Goal: Information Seeking & Learning: Understand process/instructions

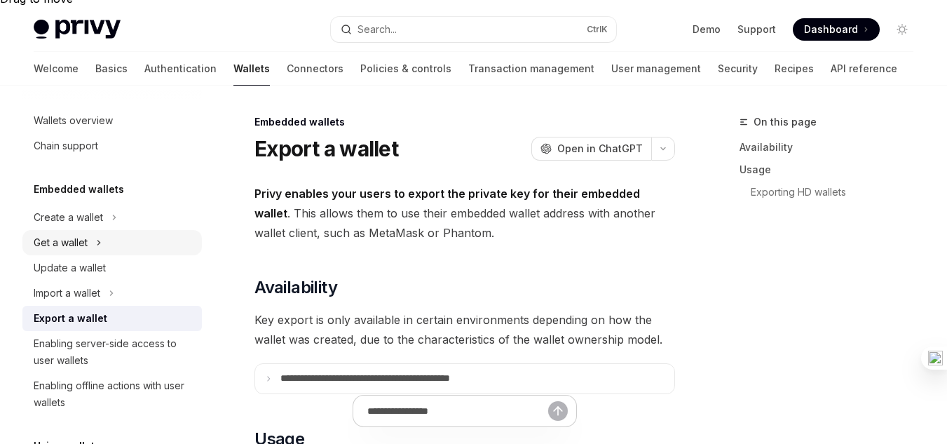
scroll to position [488, 0]
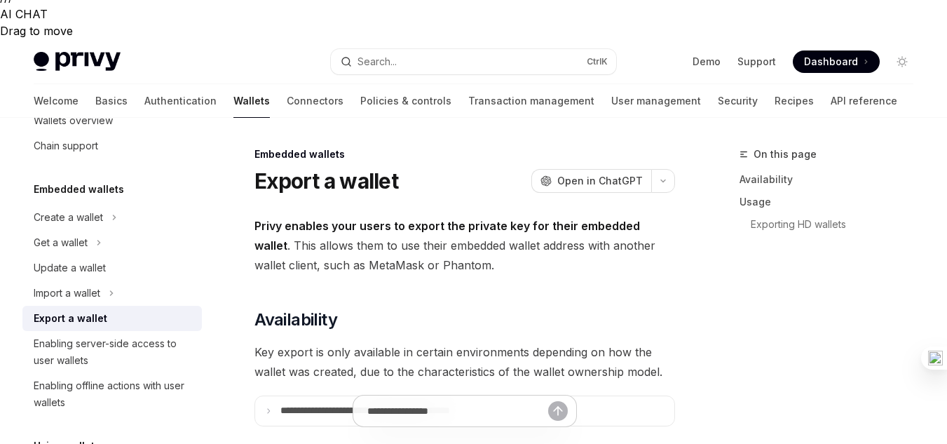
click at [87, 185] on h5 "Embedded wallets" at bounding box center [79, 189] width 90 height 17
click at [88, 188] on h5 "Embedded wallets" at bounding box center [79, 189] width 90 height 17
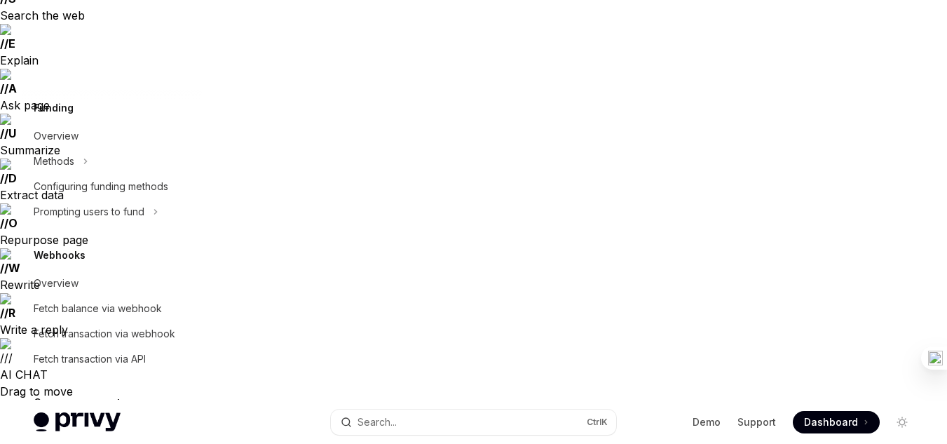
scroll to position [207, 0]
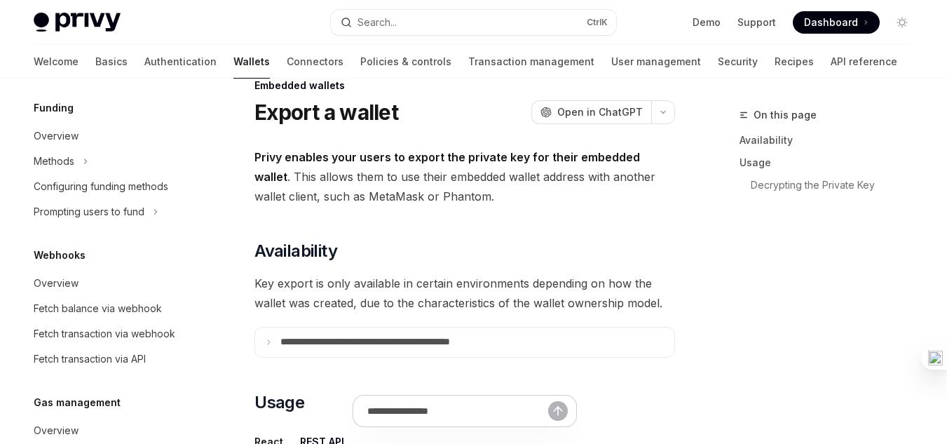
scroll to position [558, 0]
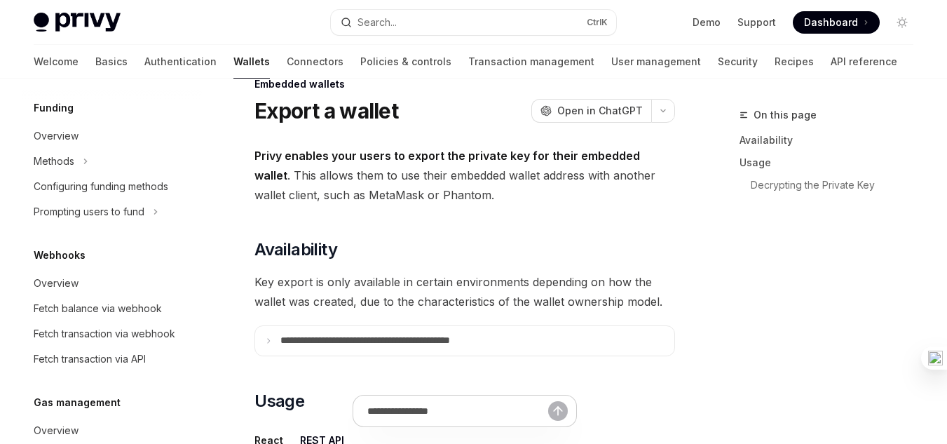
drag, startPoint x: 391, startPoint y: 355, endPoint x: 443, endPoint y: 360, distance: 52.1
drag, startPoint x: 437, startPoint y: 357, endPoint x: 473, endPoint y: 362, distance: 36.8
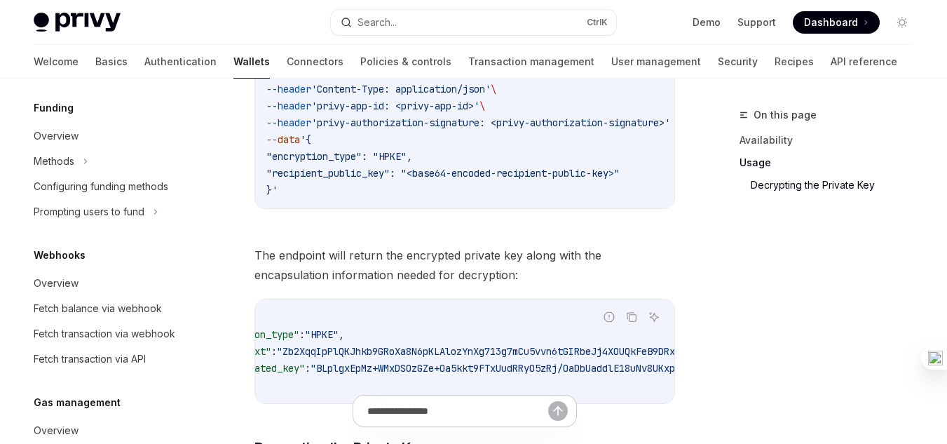
scroll to position [1258, 0]
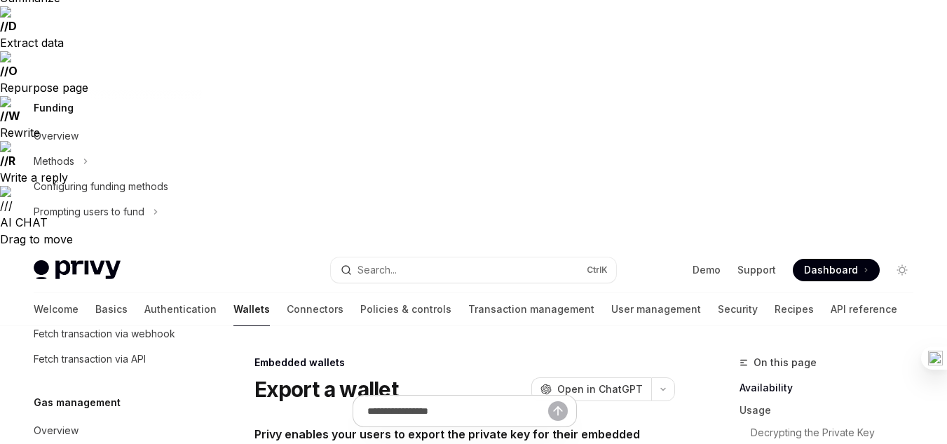
scroll to position [280, 0]
type textarea "*"
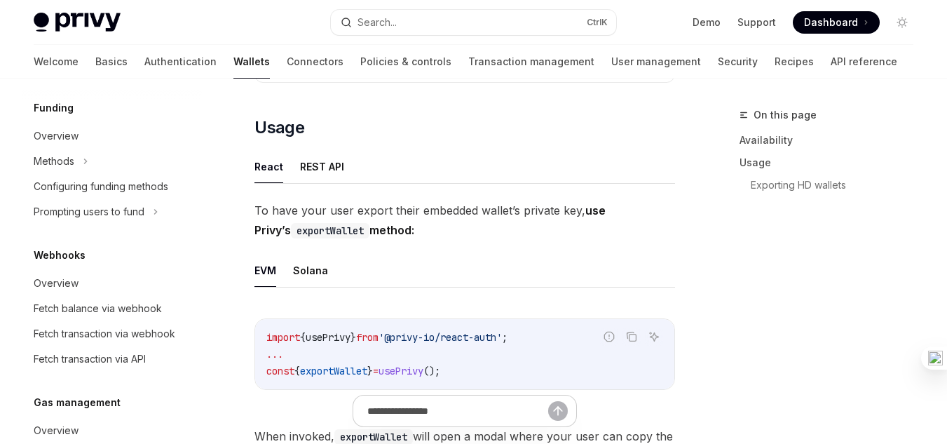
scroll to position [841, 0]
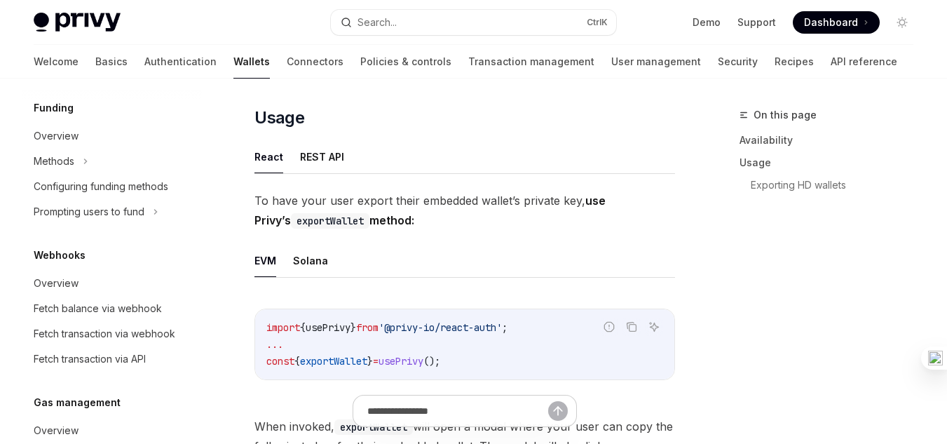
drag, startPoint x: 268, startPoint y: 170, endPoint x: 350, endPoint y: 377, distance: 222.4
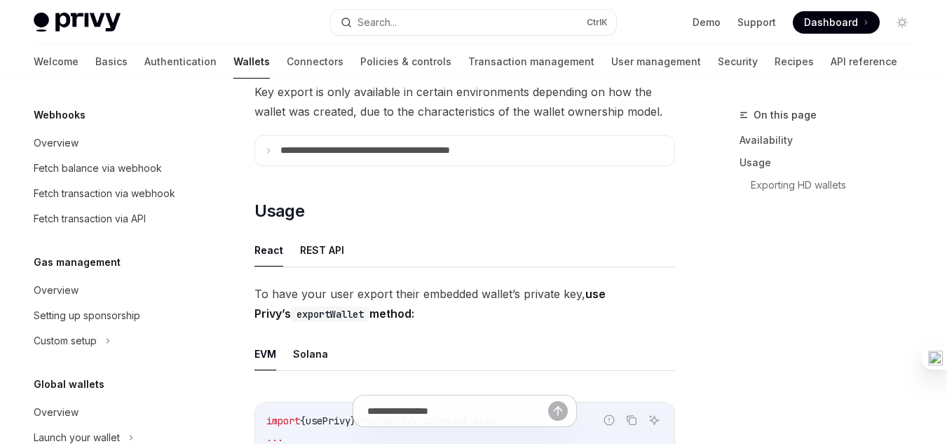
scroll to position [631, 0]
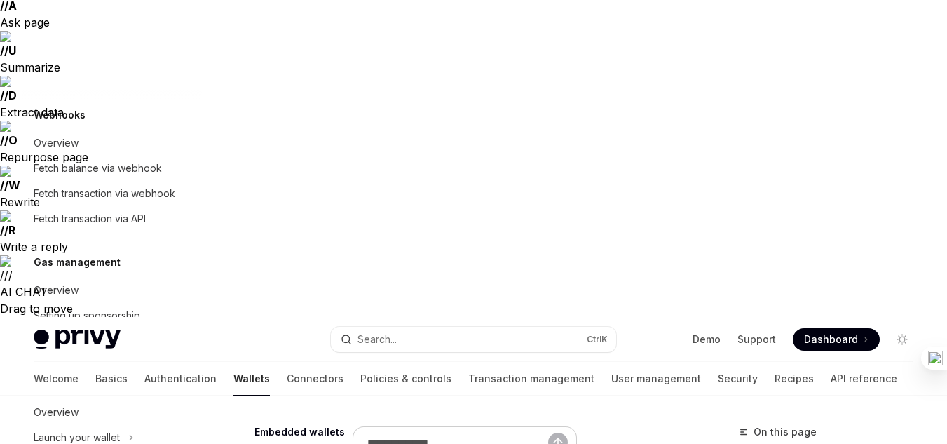
scroll to position [0, 0]
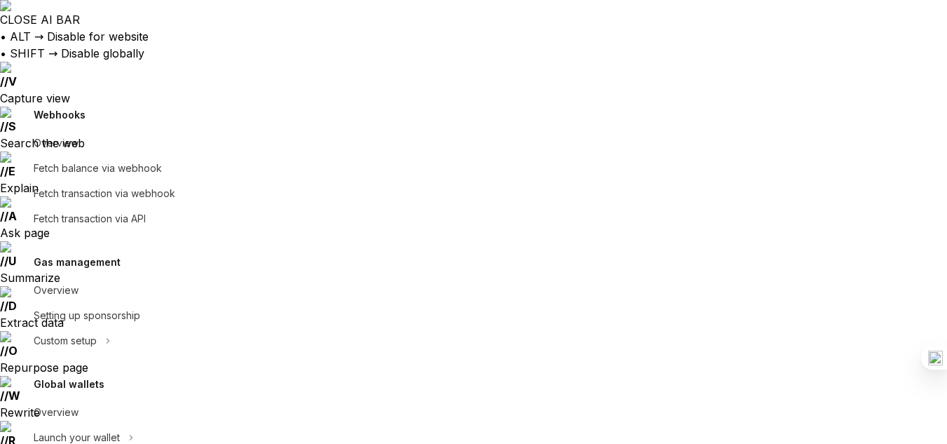
drag, startPoint x: 264, startPoint y: 200, endPoint x: 547, endPoint y: 212, distance: 283.3
drag, startPoint x: 586, startPoint y: 203, endPoint x: 284, endPoint y: 222, distance: 301.9
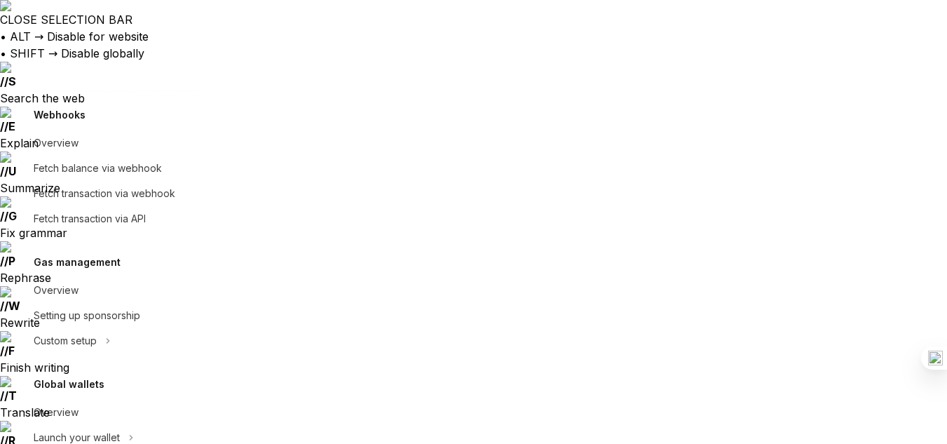
drag, startPoint x: 290, startPoint y: 225, endPoint x: 460, endPoint y: 225, distance: 170.3
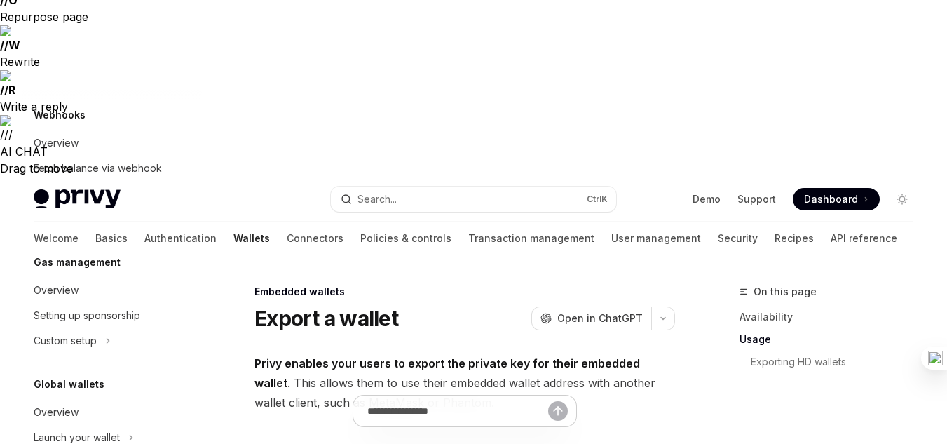
scroll to position [420, 0]
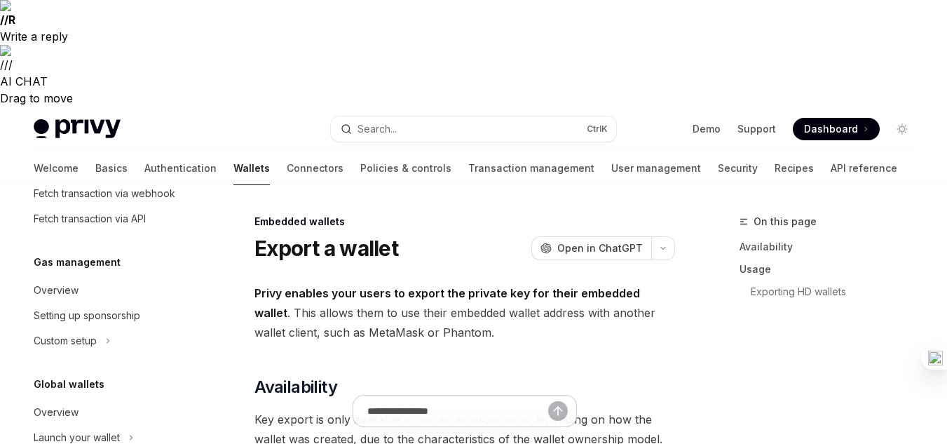
drag, startPoint x: 532, startPoint y: 221, endPoint x: 406, endPoint y: 218, distance: 126.2
drag, startPoint x: 311, startPoint y: 221, endPoint x: 373, endPoint y: 222, distance: 61.7
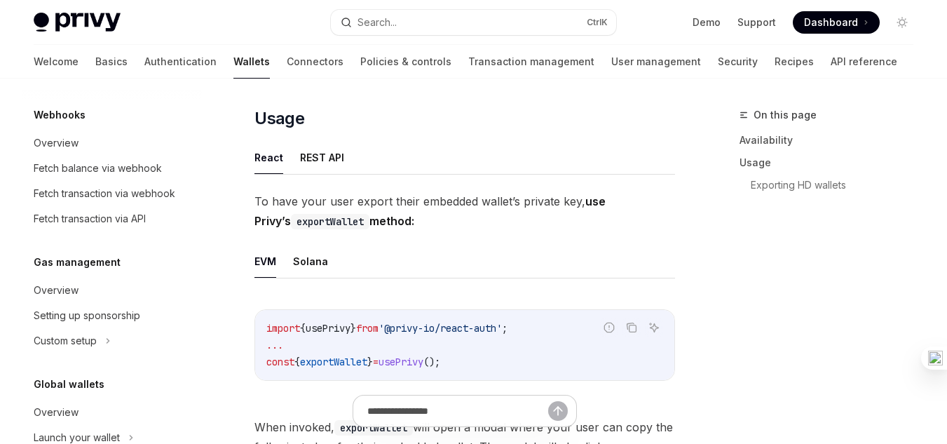
scroll to position [841, 0]
drag, startPoint x: 265, startPoint y: 195, endPoint x: 547, endPoint y: 361, distance: 327.6
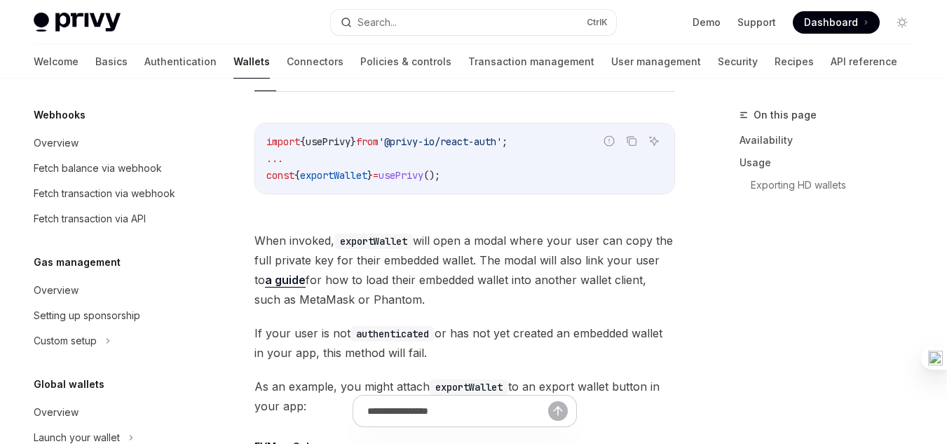
scroll to position [1051, 0]
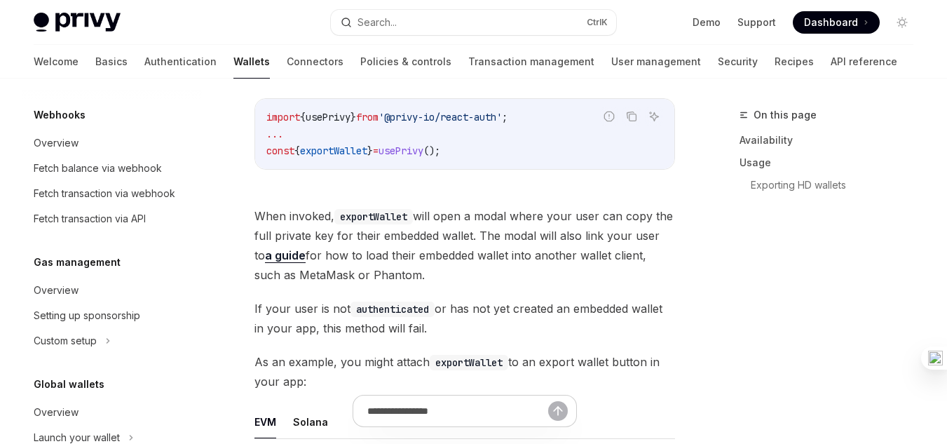
drag, startPoint x: 472, startPoint y: 215, endPoint x: 520, endPoint y: 215, distance: 48.3
drag, startPoint x: 447, startPoint y: 296, endPoint x: 481, endPoint y: 303, distance: 35.0
drag, startPoint x: 465, startPoint y: 305, endPoint x: 549, endPoint y: 303, distance: 84.8
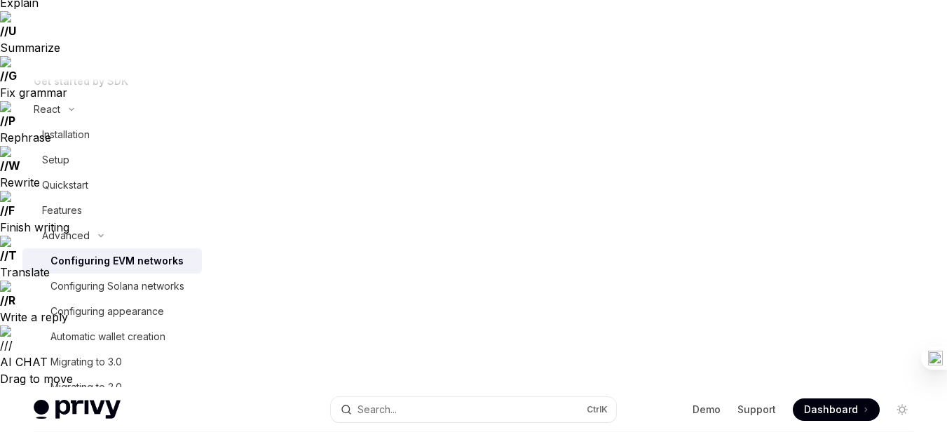
drag, startPoint x: 255, startPoint y: 135, endPoint x: 489, endPoint y: 224, distance: 250.1
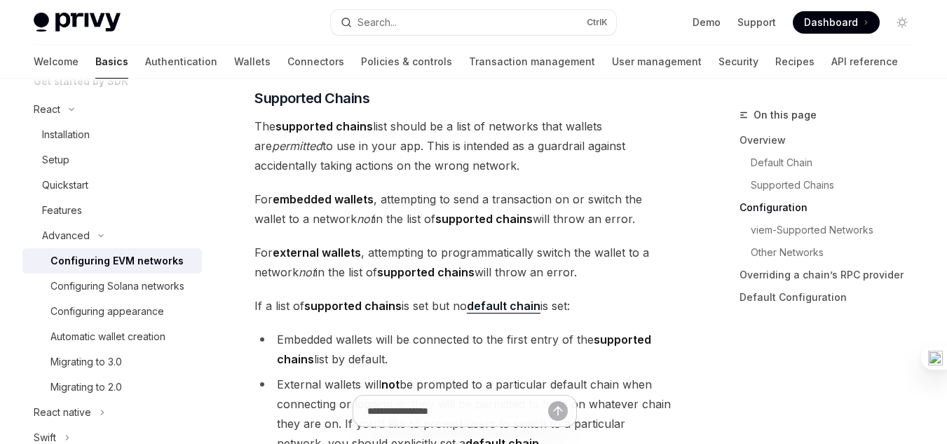
scroll to position [1471, 0]
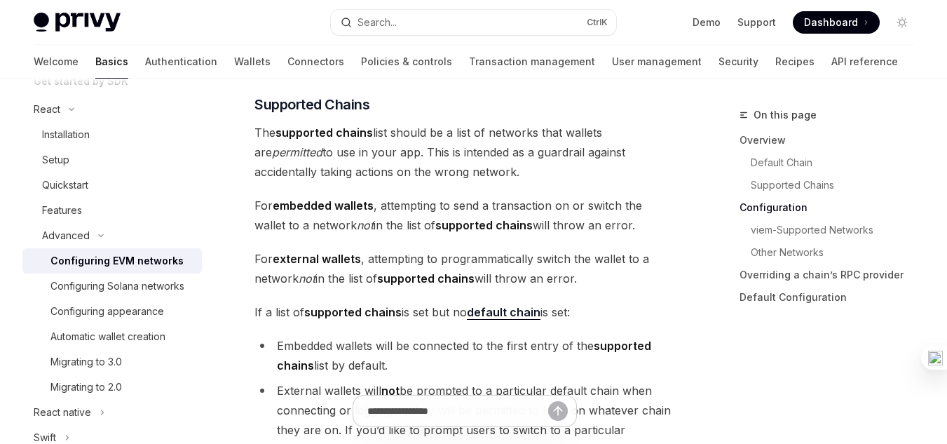
drag, startPoint x: 329, startPoint y: 347, endPoint x: 266, endPoint y: 340, distance: 62.8
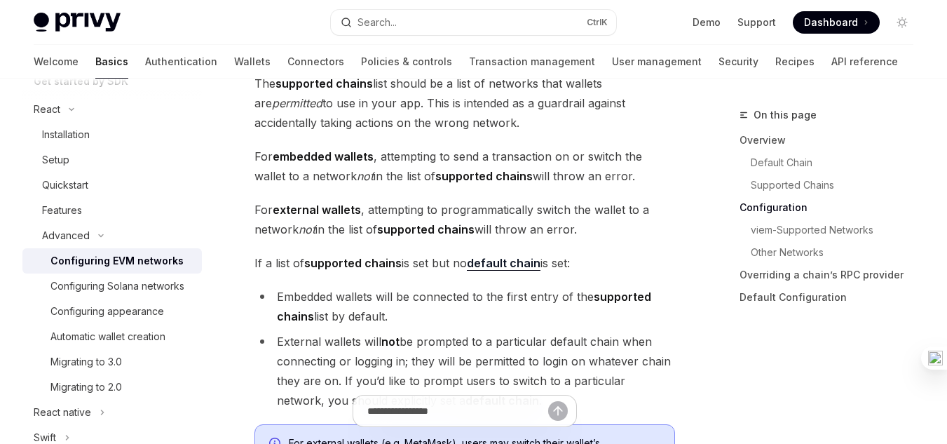
scroll to position [1541, 0]
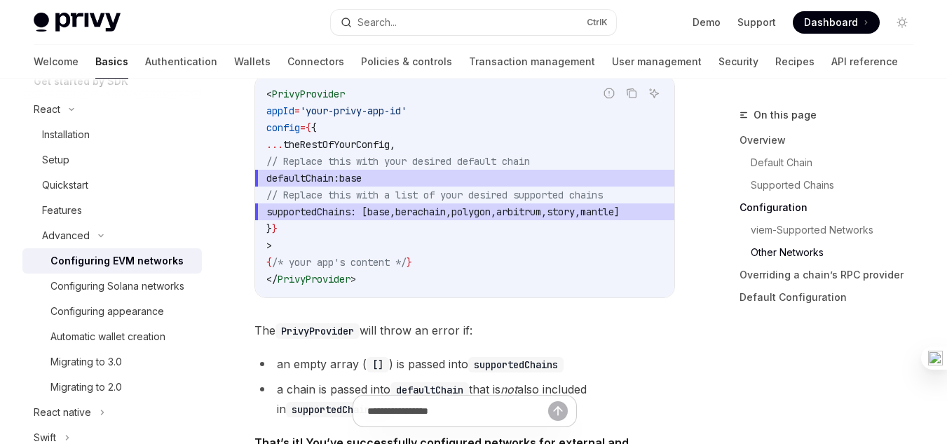
scroll to position [2592, 0]
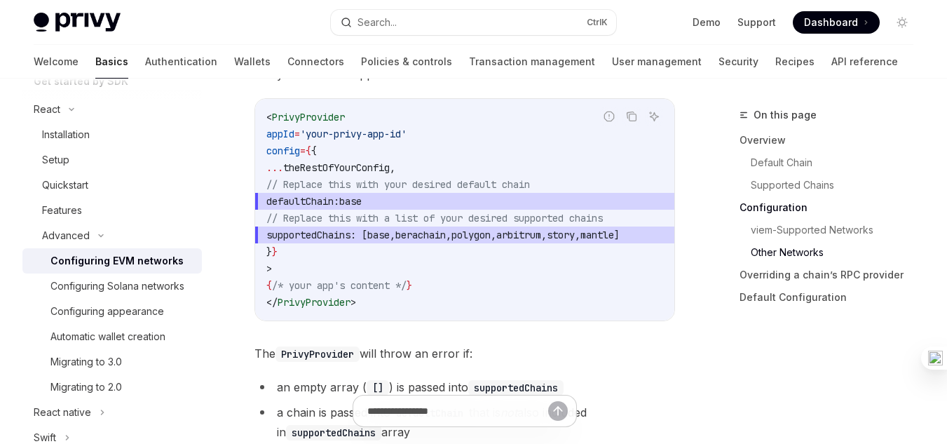
drag, startPoint x: 271, startPoint y: 221, endPoint x: 359, endPoint y: 240, distance: 89.6
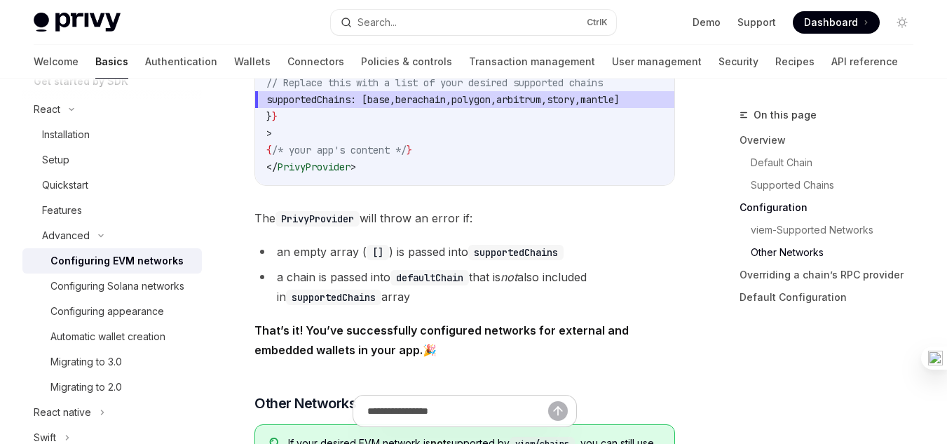
scroll to position [2733, 0]
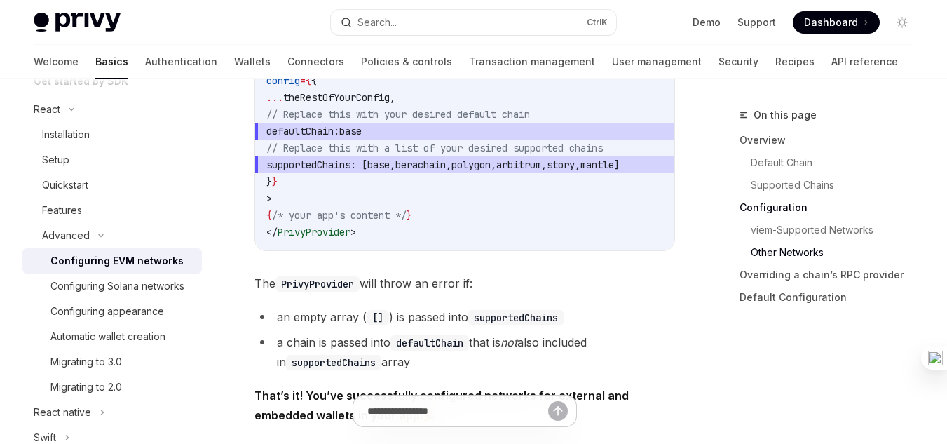
drag, startPoint x: 408, startPoint y: 179, endPoint x: 319, endPoint y: 179, distance: 89.0
drag, startPoint x: 279, startPoint y: 163, endPoint x: 358, endPoint y: 161, distance: 79.2
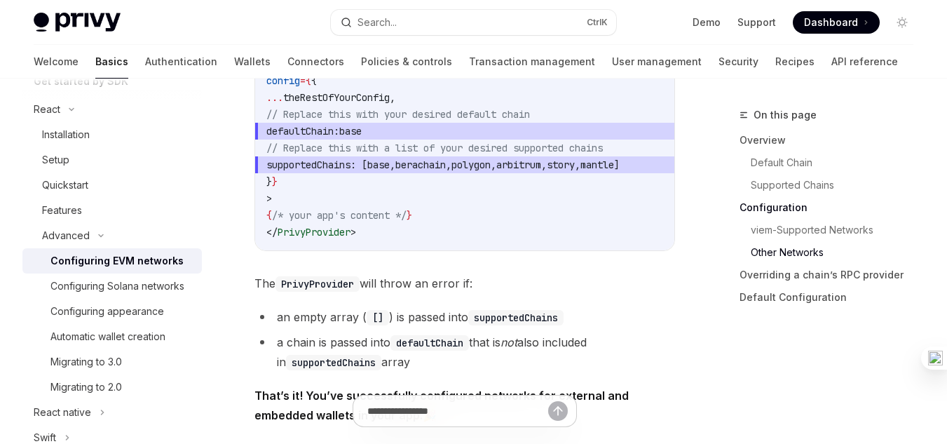
drag, startPoint x: 292, startPoint y: 193, endPoint x: 427, endPoint y: 200, distance: 134.7
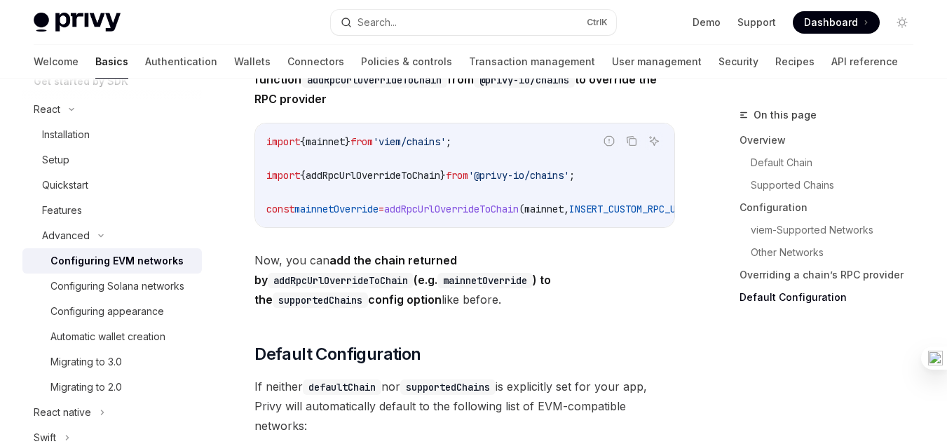
scroll to position [4050, 0]
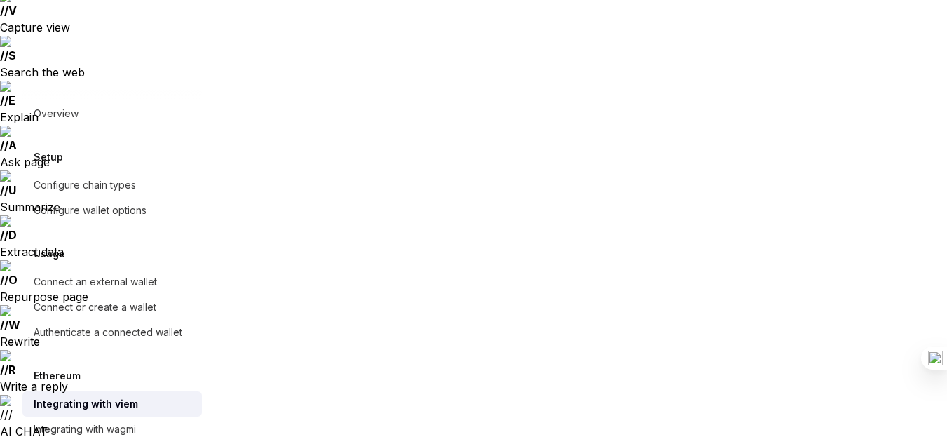
scroll to position [70, 0]
drag, startPoint x: 264, startPoint y: 267, endPoint x: 551, endPoint y: 326, distance: 293.2
drag, startPoint x: 350, startPoint y: 297, endPoint x: 423, endPoint y: 294, distance: 73.6
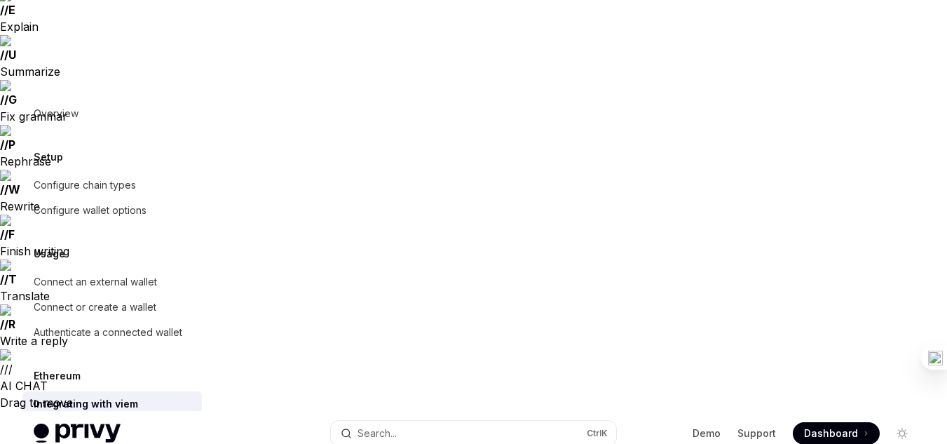
scroll to position [140, 0]
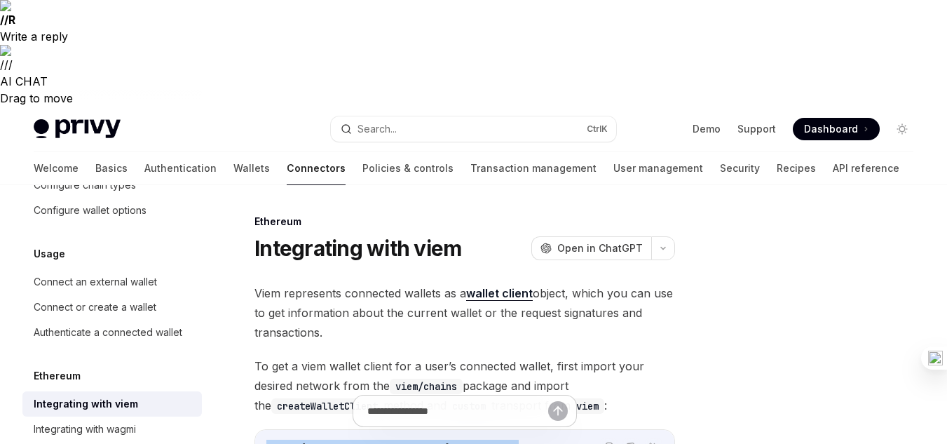
scroll to position [561, 0]
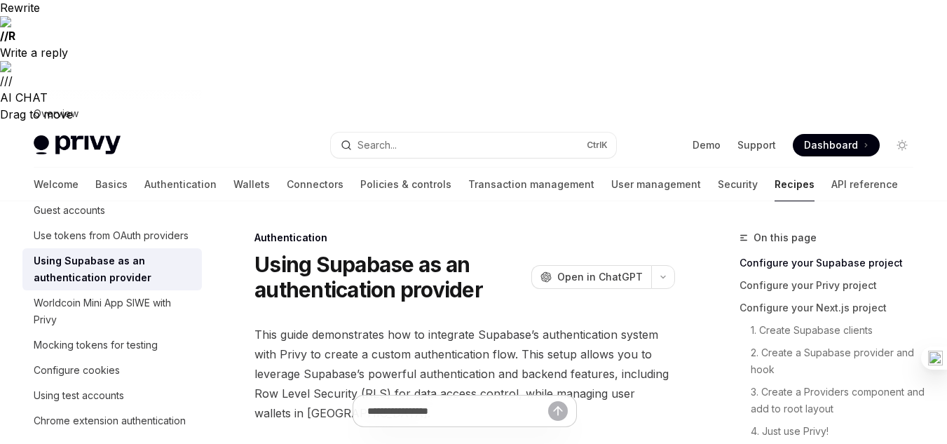
scroll to position [210, 0]
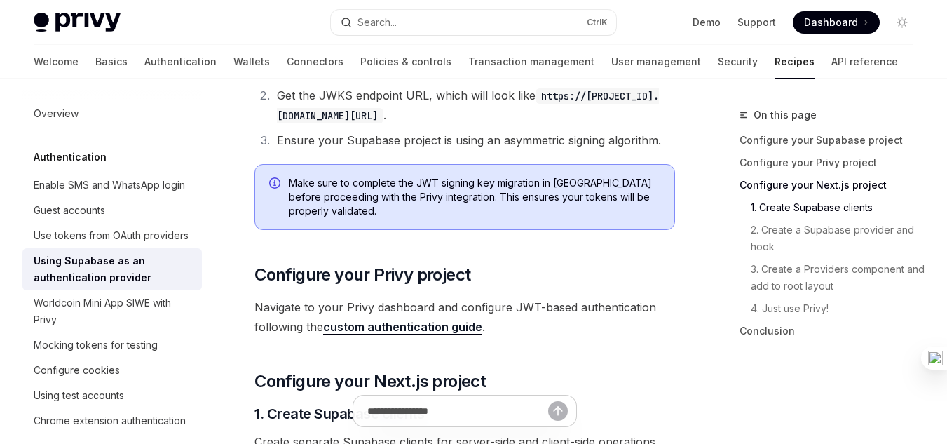
scroll to position [1158, 0]
